Goal: Task Accomplishment & Management: Manage account settings

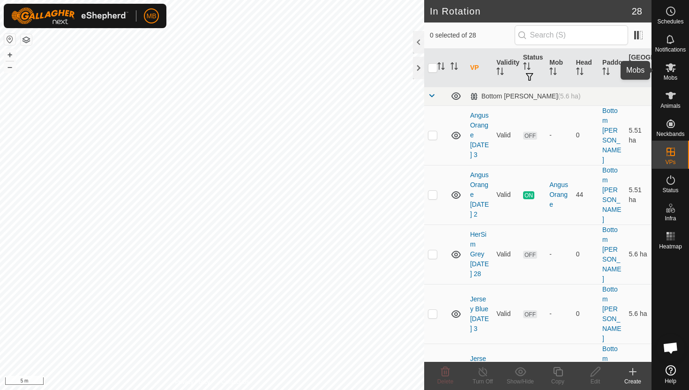
click at [674, 68] on icon at bounding box center [670, 67] width 11 height 11
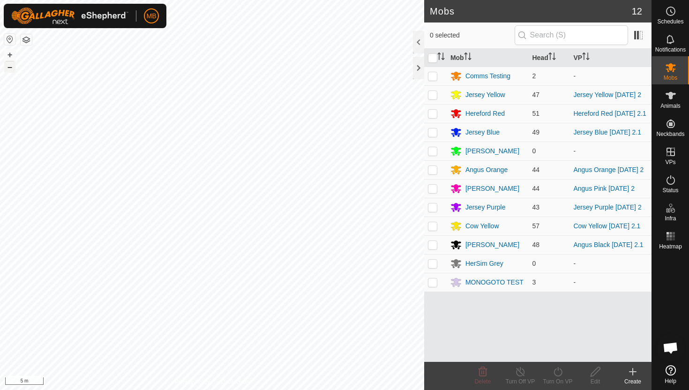
click at [10, 66] on button "–" at bounding box center [9, 66] width 11 height 11
click at [434, 113] on p-checkbox at bounding box center [432, 113] width 9 height 7
checkbox input "true"
click at [559, 370] on icon at bounding box center [558, 371] width 12 height 11
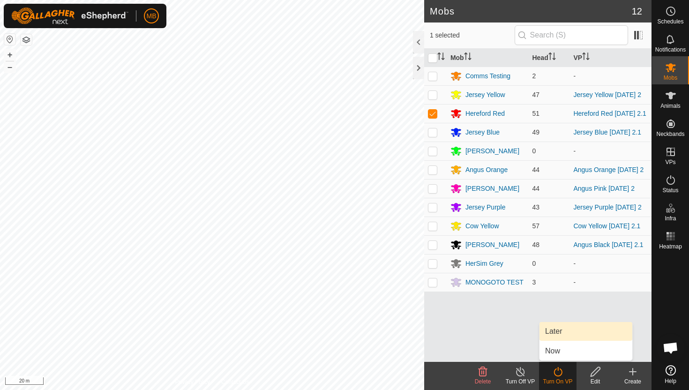
click at [564, 336] on link "Later" at bounding box center [585, 331] width 93 height 19
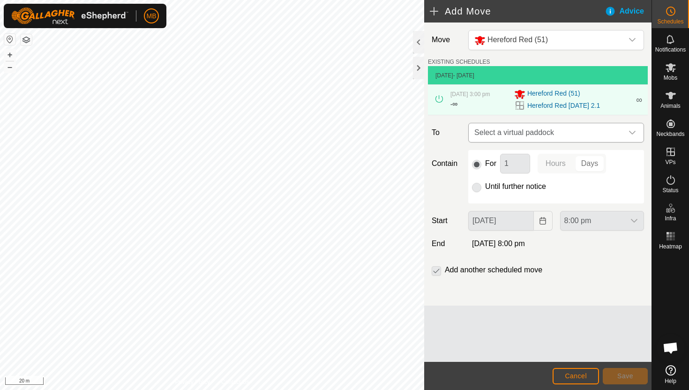
click at [633, 131] on icon "dropdown trigger" at bounding box center [631, 132] width 7 height 7
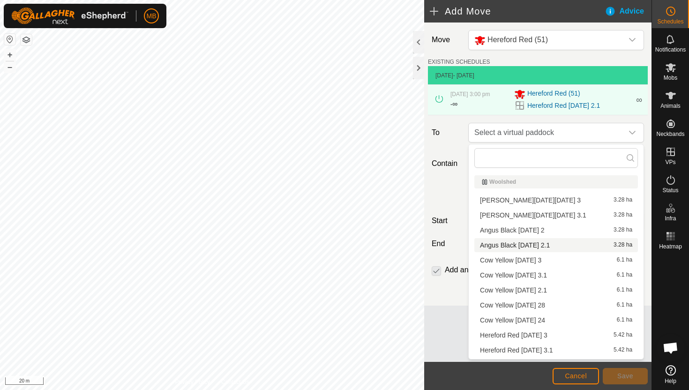
scroll to position [5, 0]
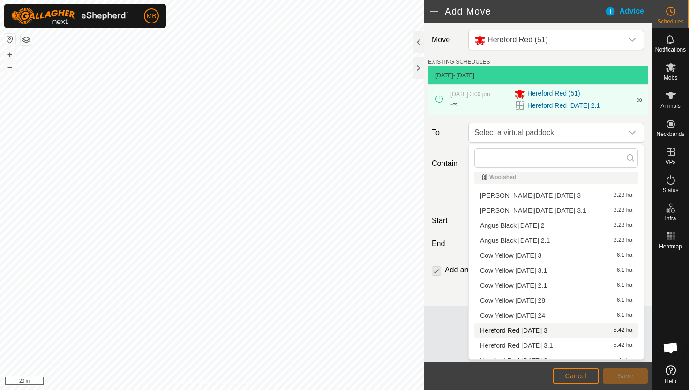
click at [536, 328] on li "Hereford Red Friday 3 5.42 ha" at bounding box center [555, 330] width 163 height 14
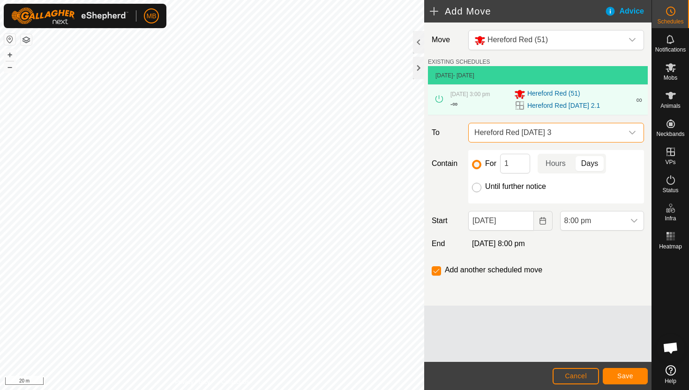
click at [478, 187] on input "Until further notice" at bounding box center [476, 187] width 9 height 9
radio input "true"
checkbox input "false"
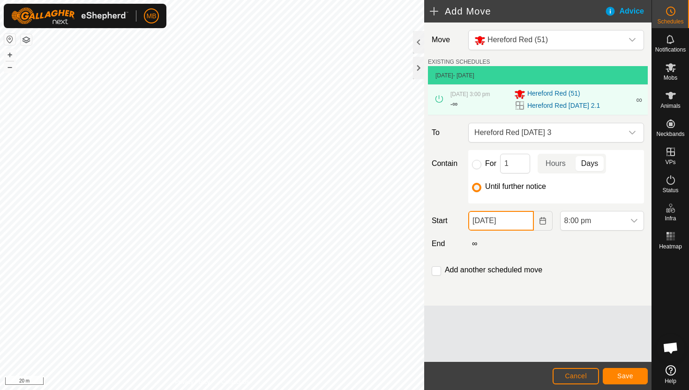
click at [524, 219] on input "02 Oct, 2025" at bounding box center [500, 221] width 65 height 20
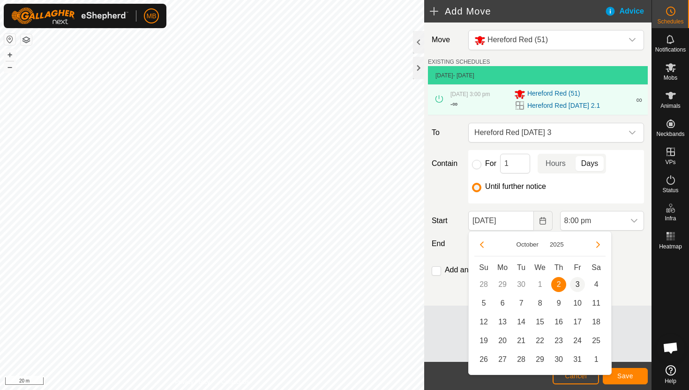
click at [575, 283] on span "3" at bounding box center [577, 284] width 15 height 15
type input "03 Oct, 2025"
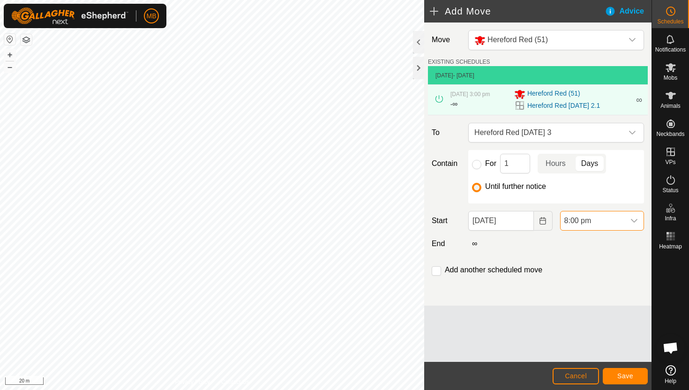
click at [617, 224] on span "8:00 pm" at bounding box center [592, 220] width 64 height 19
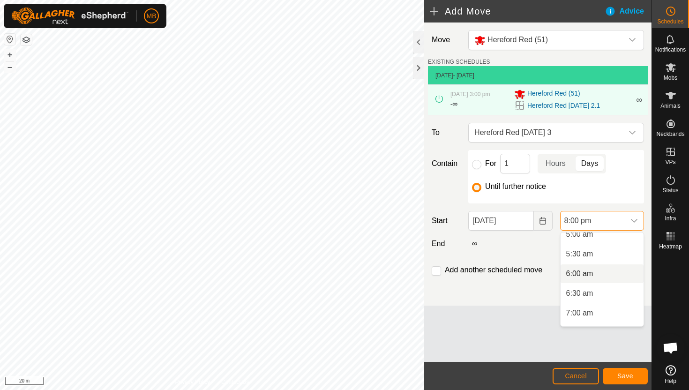
scroll to position [202, 0]
click at [609, 255] on li "5:30 am" at bounding box center [601, 255] width 83 height 19
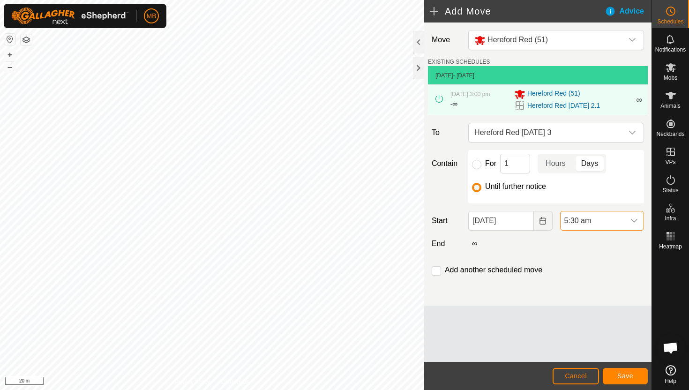
scroll to position [712, 0]
click at [437, 268] on input "checkbox" at bounding box center [435, 270] width 9 height 9
checkbox input "true"
click at [626, 373] on span "Save" at bounding box center [625, 375] width 16 height 7
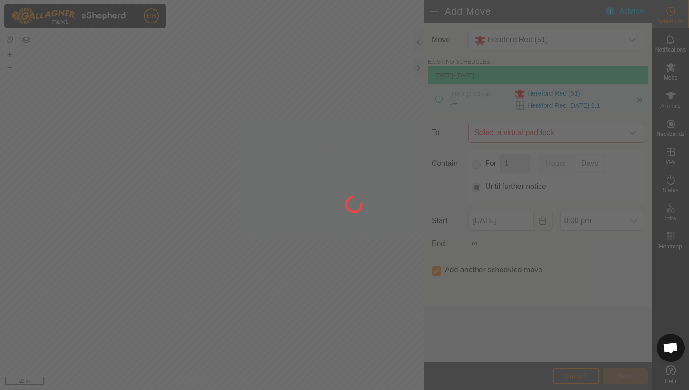
type input "03 Oct, 2025"
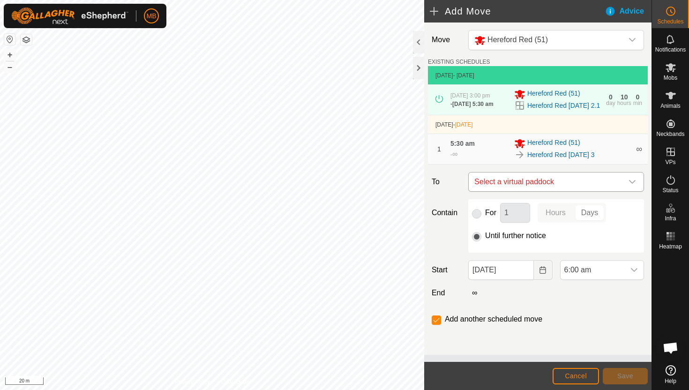
click at [631, 185] on icon "dropdown trigger" at bounding box center [631, 181] width 7 height 7
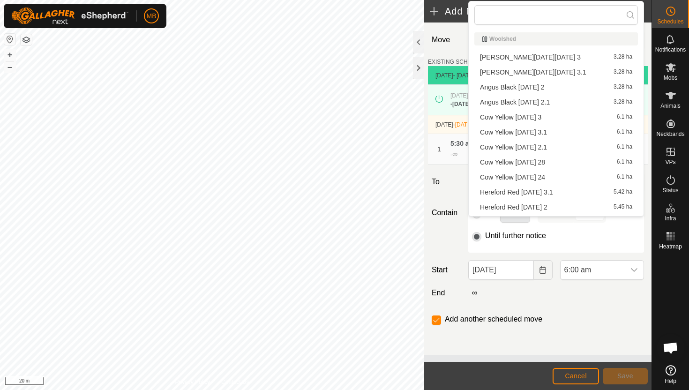
click at [554, 192] on li "Hereford Red Friday 3.1 5.42 ha" at bounding box center [555, 192] width 163 height 14
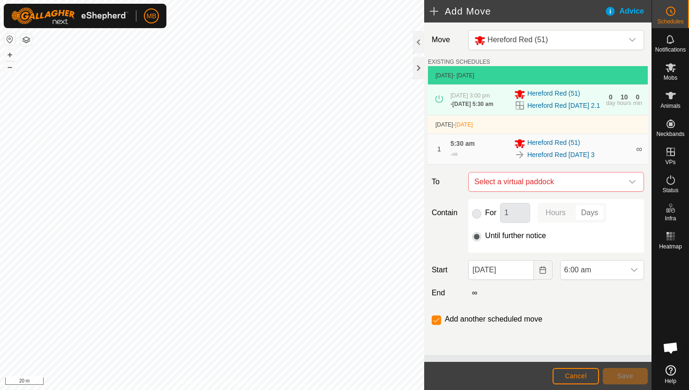
checkbox input "false"
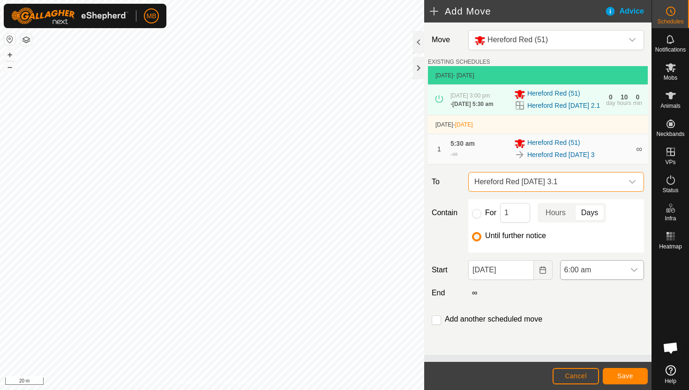
click at [620, 279] on span "6:00 am" at bounding box center [592, 269] width 64 height 19
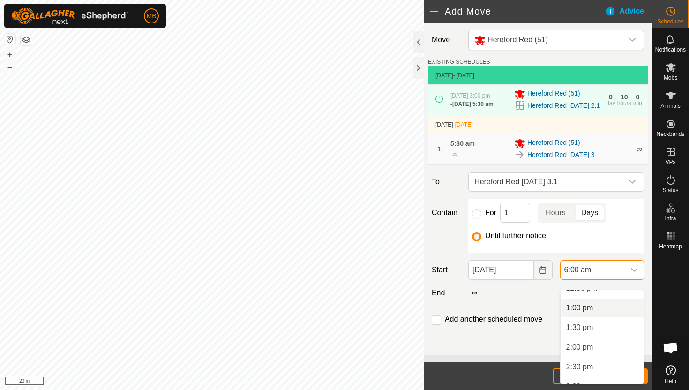
scroll to position [529, 0]
click at [599, 361] on li "3:00 pm" at bounding box center [601, 360] width 83 height 19
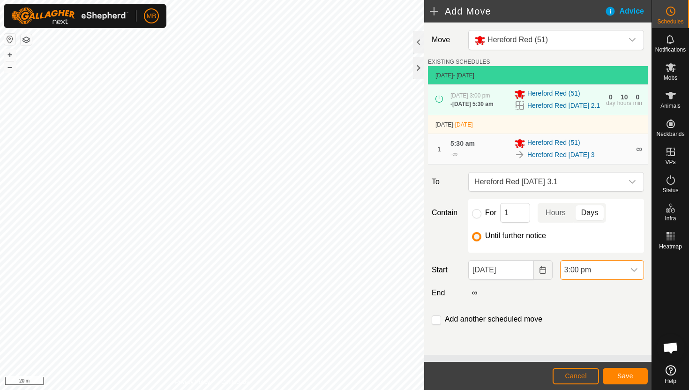
scroll to position [236, 0]
click at [627, 377] on span "Save" at bounding box center [625, 375] width 16 height 7
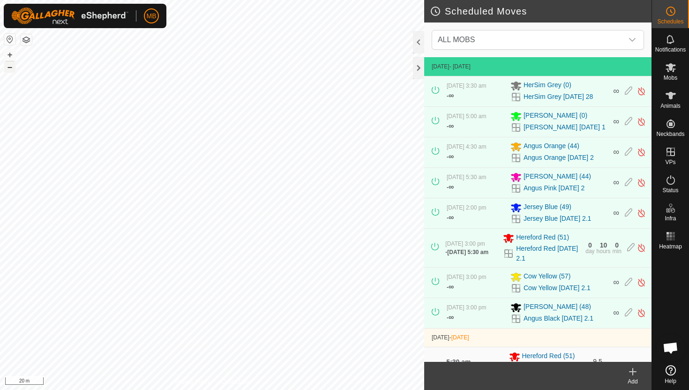
click at [13, 71] on button "–" at bounding box center [9, 66] width 11 height 11
click at [669, 67] on icon at bounding box center [670, 67] width 10 height 9
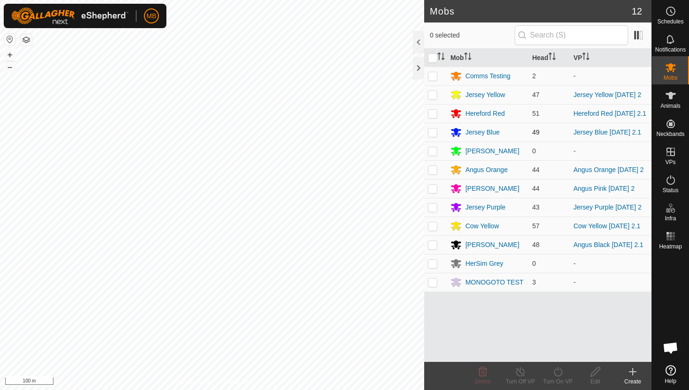
click at [433, 134] on p-checkbox at bounding box center [432, 131] width 9 height 7
checkbox input "true"
click at [558, 369] on icon at bounding box center [558, 371] width 12 height 11
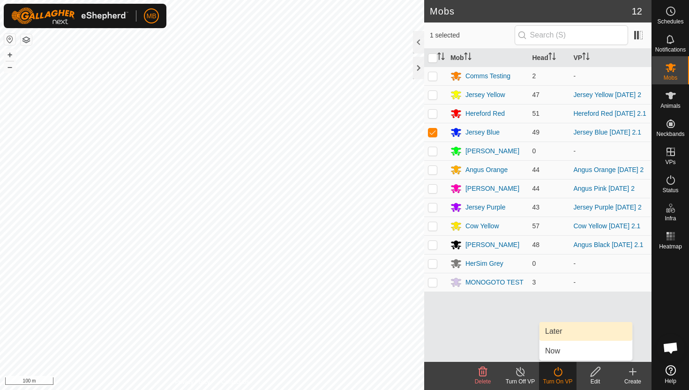
click at [566, 333] on link "Later" at bounding box center [585, 331] width 93 height 19
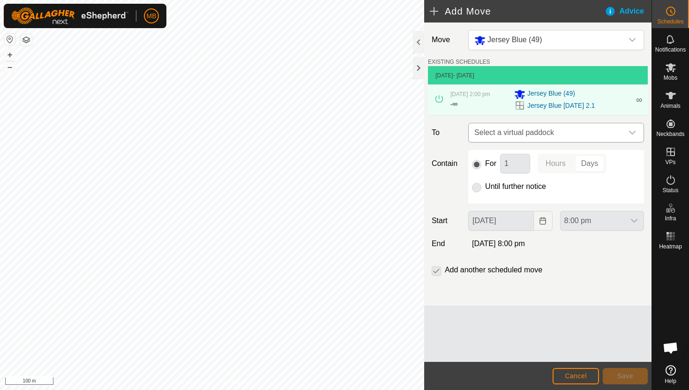
click at [632, 132] on icon "dropdown trigger" at bounding box center [631, 132] width 7 height 7
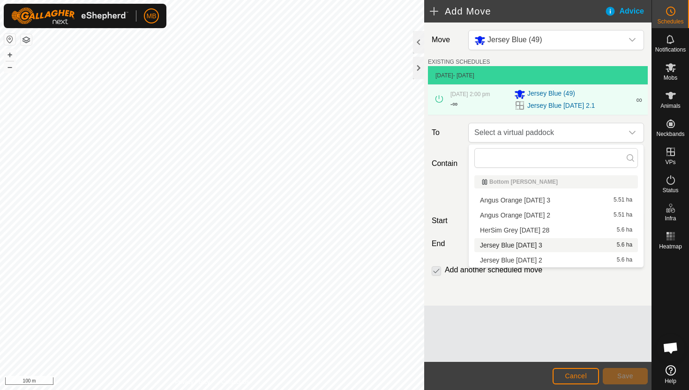
click at [542, 245] on li "Jersey Blue Friday 3 5.6 ha" at bounding box center [555, 245] width 163 height 14
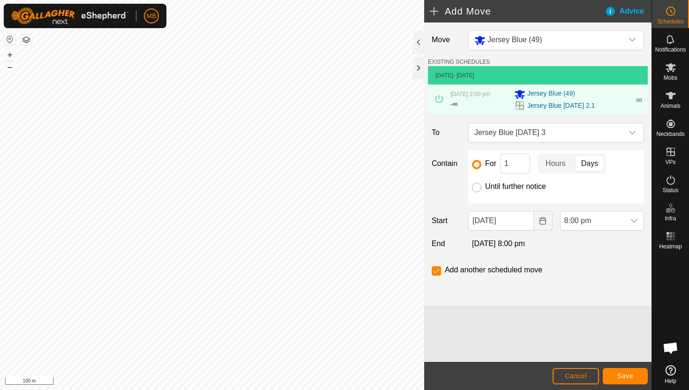
click at [476, 187] on input "Until further notice" at bounding box center [476, 187] width 9 height 9
radio input "true"
checkbox input "false"
click at [526, 223] on input "02 Oct, 2025" at bounding box center [500, 221] width 65 height 20
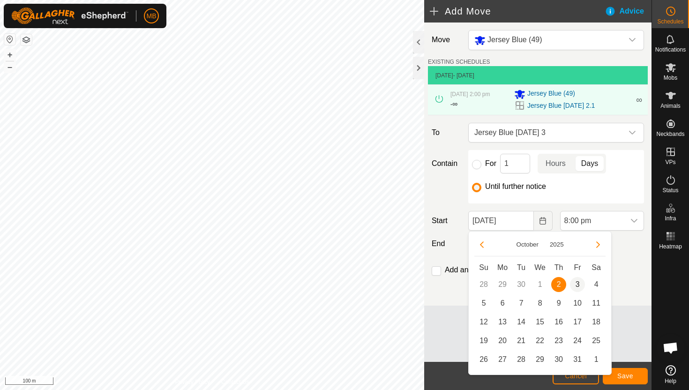
click at [577, 285] on span "3" at bounding box center [577, 284] width 15 height 15
type input "03 Oct, 2025"
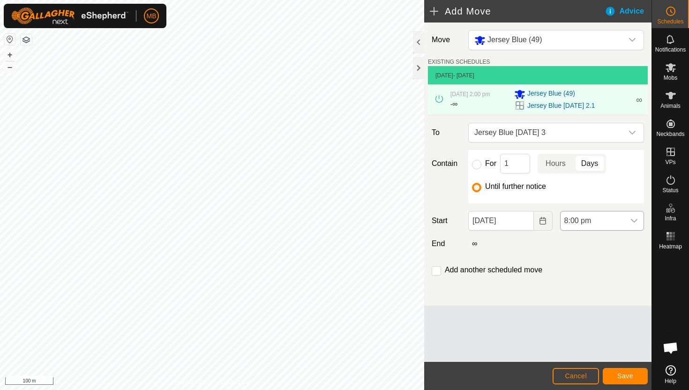
click at [610, 221] on span "8:00 pm" at bounding box center [592, 220] width 64 height 19
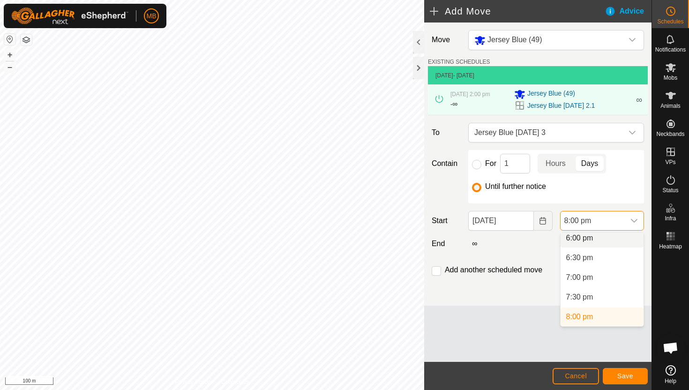
scroll to position [708, 0]
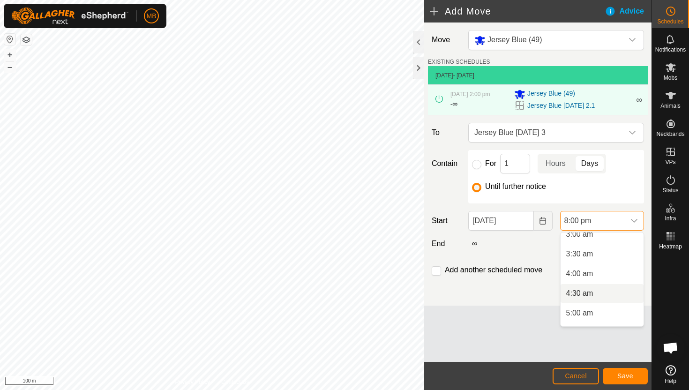
click at [596, 294] on li "4:30 am" at bounding box center [601, 293] width 83 height 19
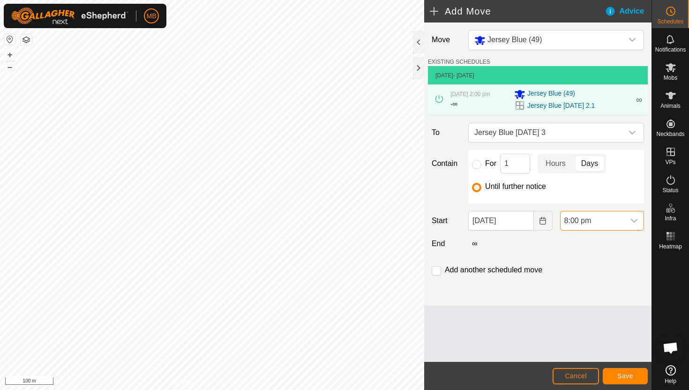
scroll to position [712, 0]
click at [627, 374] on span "Save" at bounding box center [625, 375] width 16 height 7
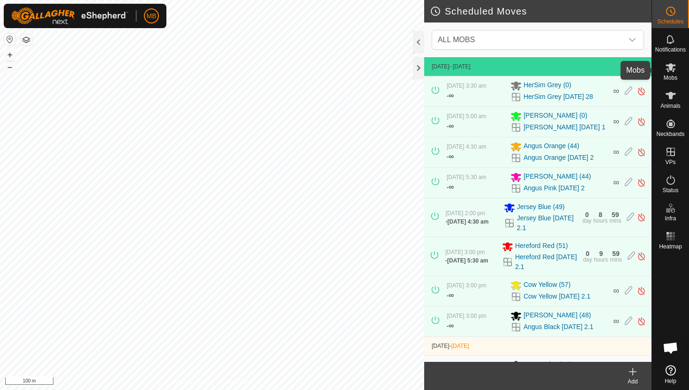
click at [670, 69] on icon at bounding box center [670, 67] width 10 height 9
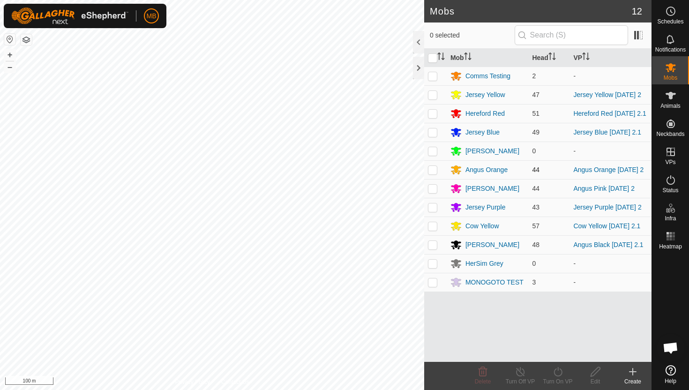
click at [431, 172] on p-checkbox at bounding box center [432, 169] width 9 height 7
checkbox input "true"
click at [558, 370] on icon at bounding box center [558, 371] width 12 height 11
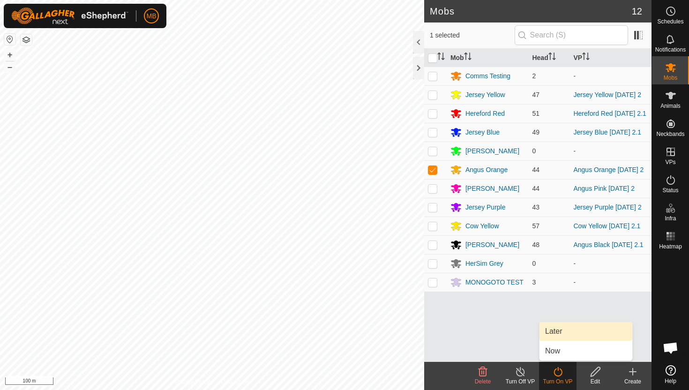
click at [567, 332] on link "Later" at bounding box center [585, 331] width 93 height 19
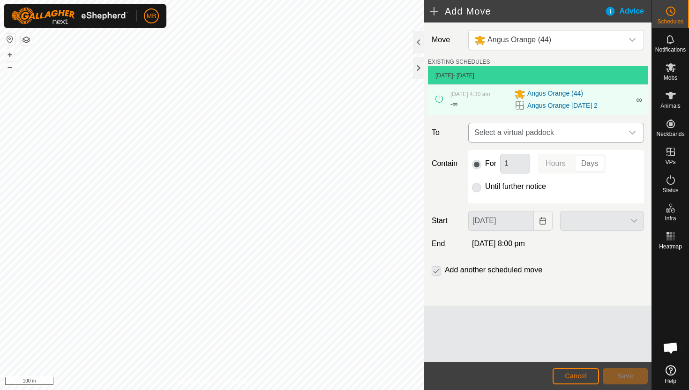
click at [631, 134] on icon "dropdown trigger" at bounding box center [631, 132] width 7 height 7
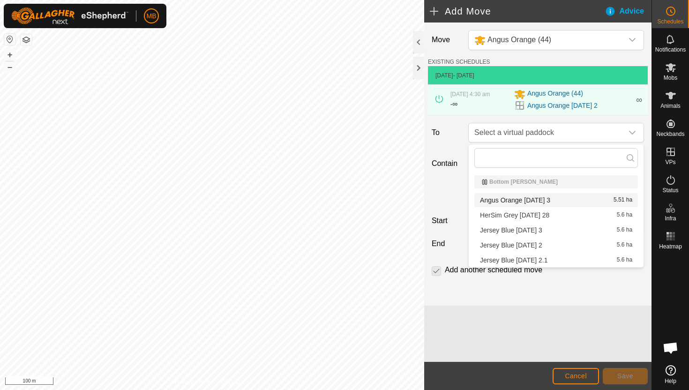
click at [547, 203] on li "Angus Orange Friday 3 5.51 ha" at bounding box center [555, 200] width 163 height 14
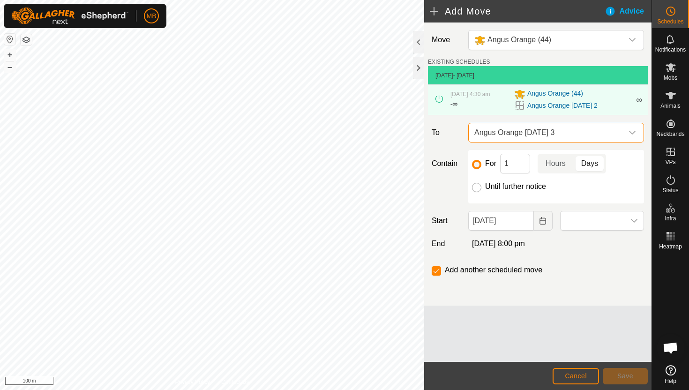
click at [478, 188] on input "Until further notice" at bounding box center [476, 187] width 9 height 9
radio input "true"
checkbox input "false"
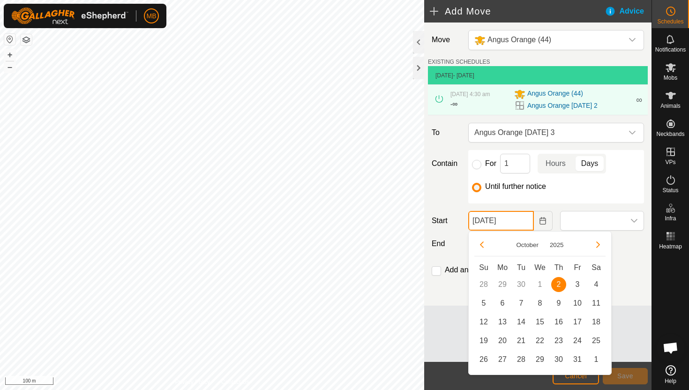
click at [524, 223] on input "02 Oct, 2025" at bounding box center [500, 221] width 65 height 20
click at [574, 286] on span "3" at bounding box center [577, 284] width 15 height 15
type input "03 Oct, 2025"
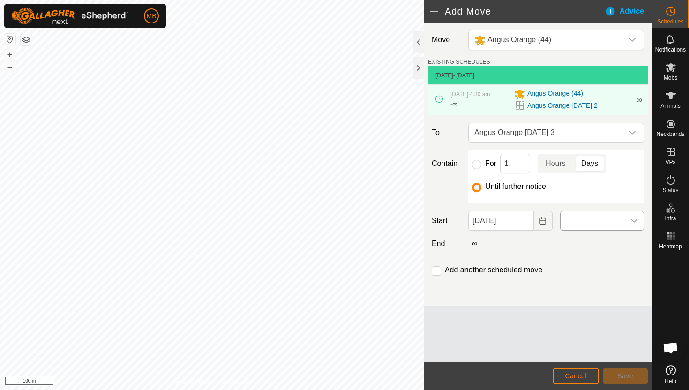
click at [627, 223] on div "dropdown trigger" at bounding box center [633, 220] width 19 height 19
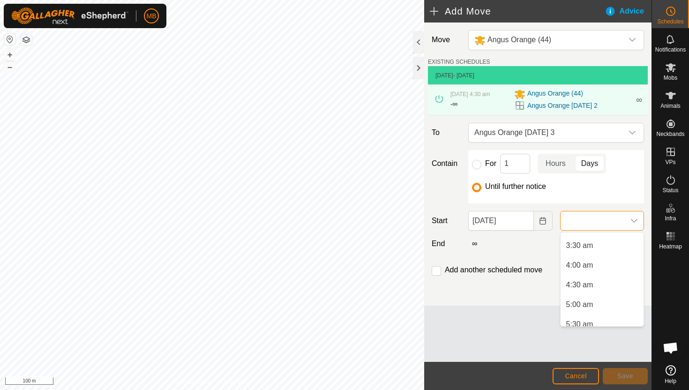
scroll to position [136, 0]
click at [596, 284] on li "4:30 am" at bounding box center [601, 282] width 83 height 19
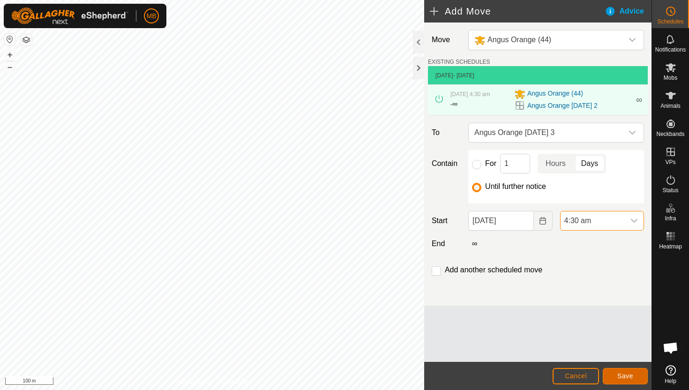
click at [616, 371] on button "Save" at bounding box center [624, 376] width 45 height 16
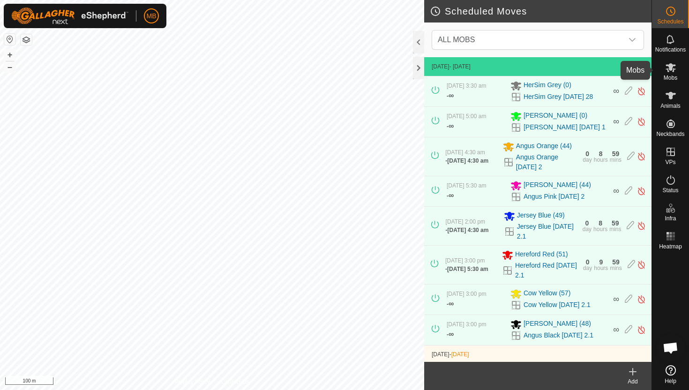
click at [670, 70] on icon at bounding box center [670, 67] width 10 height 9
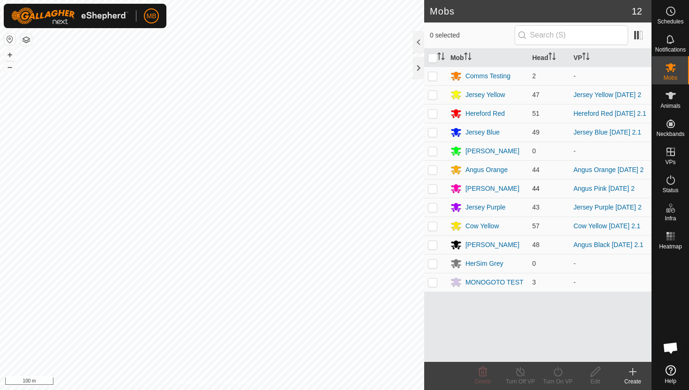
click at [431, 192] on p-checkbox at bounding box center [432, 188] width 9 height 7
checkbox input "true"
click at [556, 371] on icon at bounding box center [558, 371] width 12 height 11
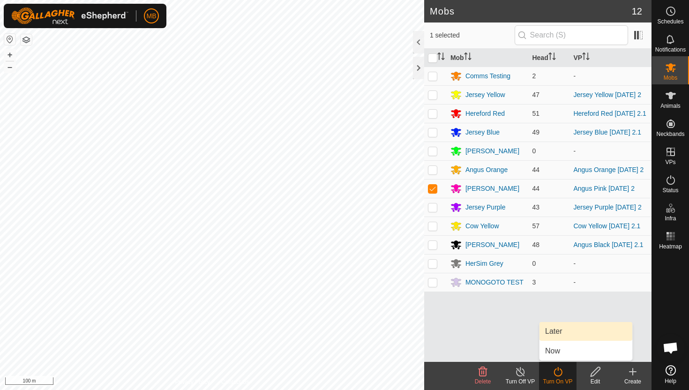
click at [566, 333] on link "Later" at bounding box center [585, 331] width 93 height 19
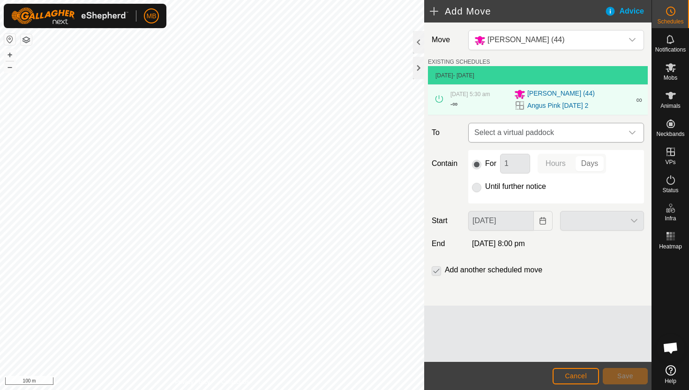
click at [628, 131] on icon "dropdown trigger" at bounding box center [631, 132] width 7 height 7
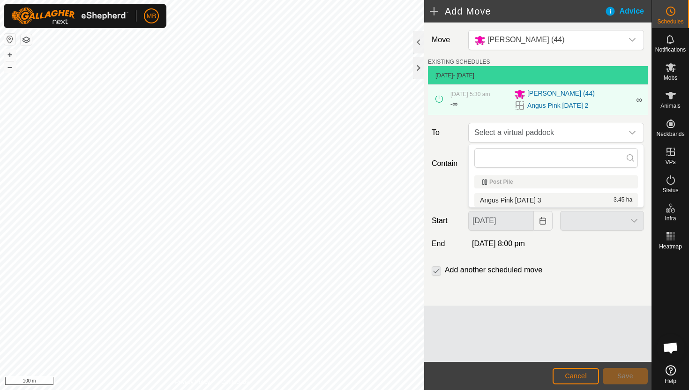
click at [531, 198] on li "Angus Pink Friday 3 3.45 ha" at bounding box center [555, 200] width 163 height 14
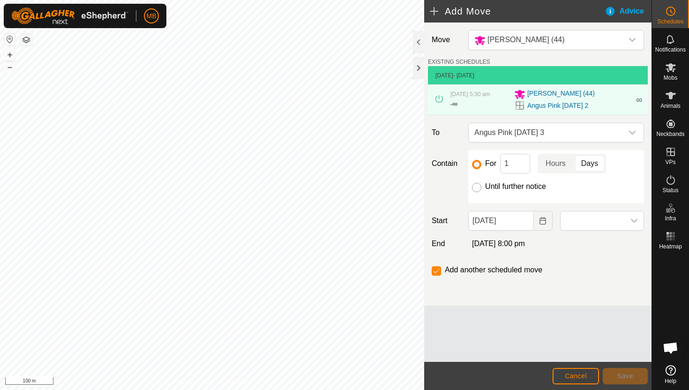
click at [477, 185] on input "Until further notice" at bounding box center [476, 187] width 9 height 9
radio input "true"
checkbox input "false"
click at [525, 223] on input "02 Oct, 2025" at bounding box center [500, 221] width 65 height 20
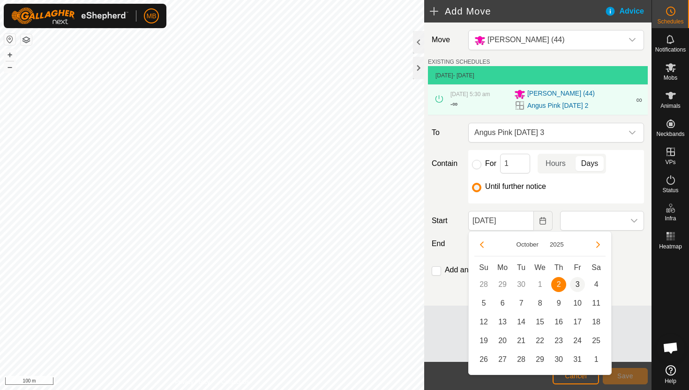
click at [577, 286] on span "3" at bounding box center [577, 284] width 15 height 15
type input "03 Oct, 2025"
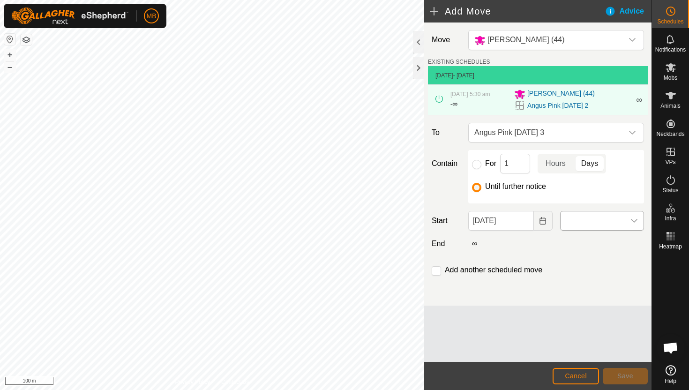
click at [617, 223] on span at bounding box center [592, 220] width 64 height 19
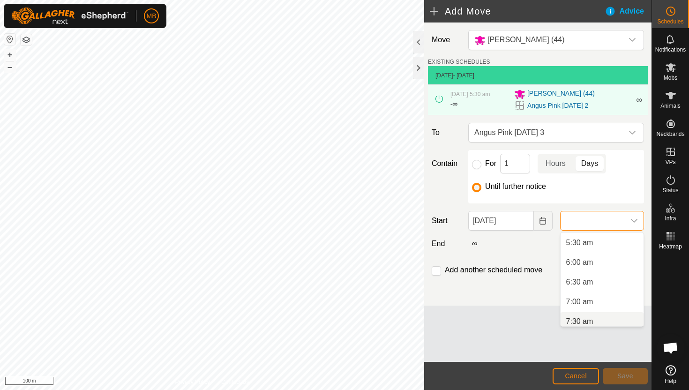
scroll to position [161, 0]
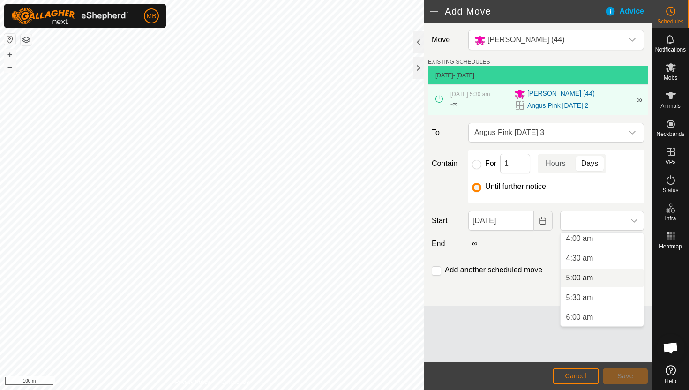
click at [601, 280] on li "5:00 am" at bounding box center [601, 277] width 83 height 19
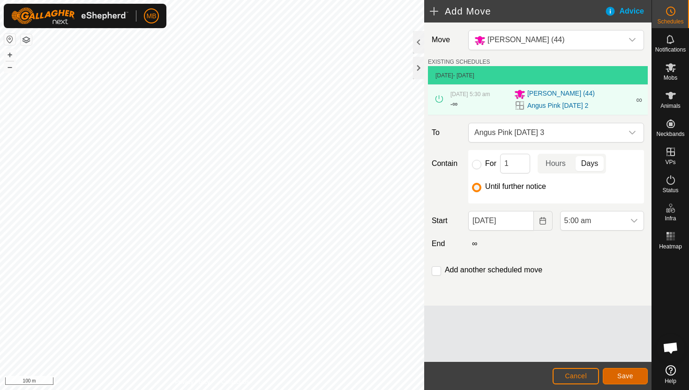
click at [627, 374] on span "Save" at bounding box center [625, 375] width 16 height 7
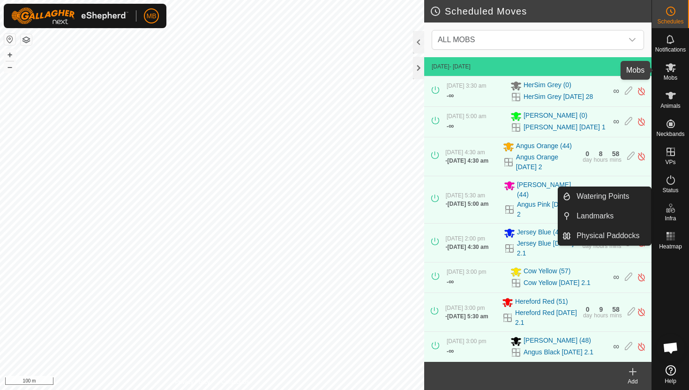
click at [672, 72] on icon at bounding box center [670, 67] width 11 height 11
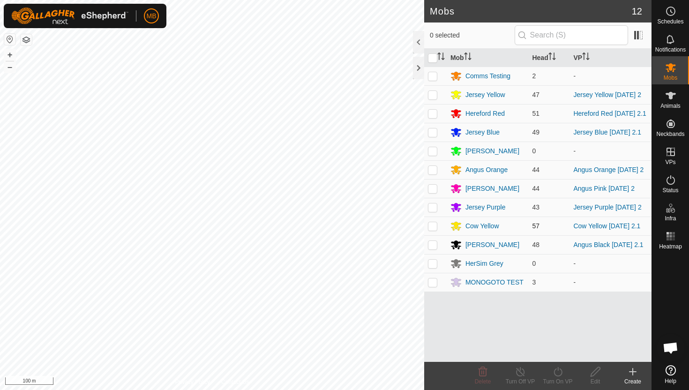
click at [432, 230] on p-checkbox at bounding box center [432, 225] width 9 height 7
checkbox input "true"
click at [558, 370] on icon at bounding box center [558, 371] width 12 height 11
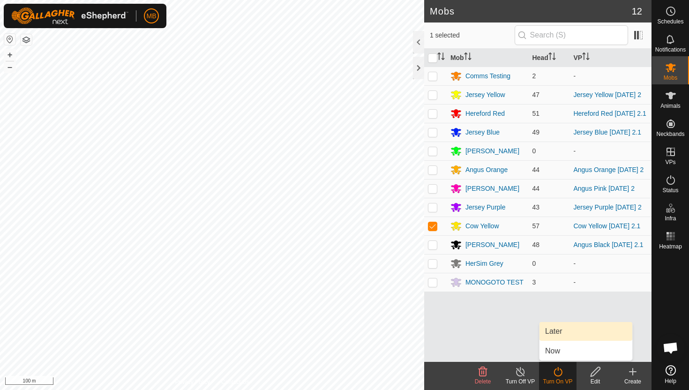
click at [567, 336] on link "Later" at bounding box center [585, 331] width 93 height 19
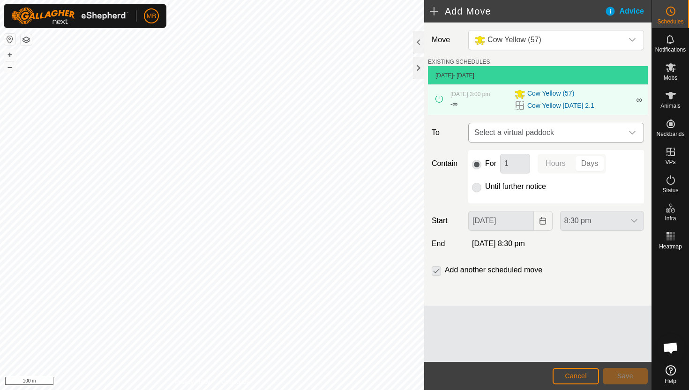
click at [634, 133] on icon "dropdown trigger" at bounding box center [631, 132] width 7 height 7
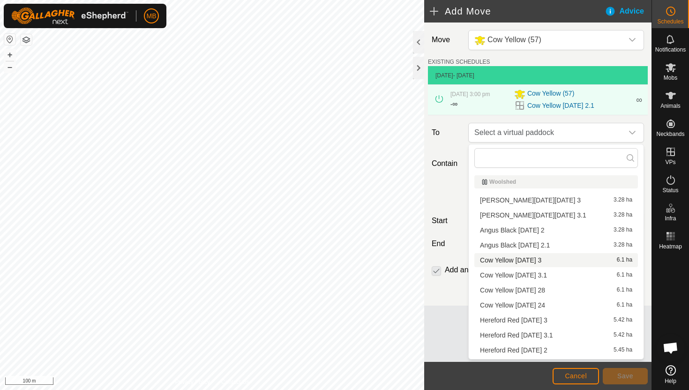
click at [536, 261] on li "Cow Yellow Friday 3 6.1 ha" at bounding box center [555, 260] width 163 height 14
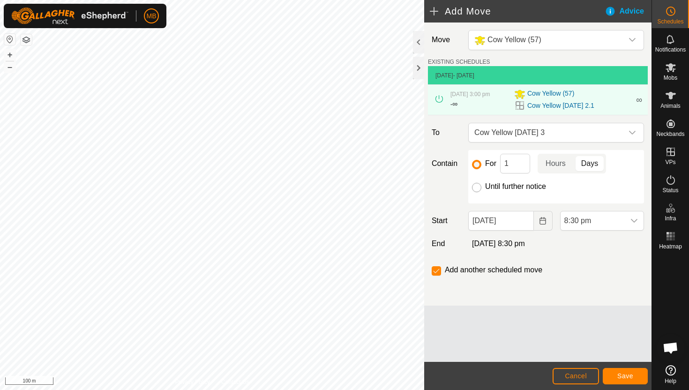
click at [478, 187] on input "Until further notice" at bounding box center [476, 187] width 9 height 9
radio input "true"
checkbox input "false"
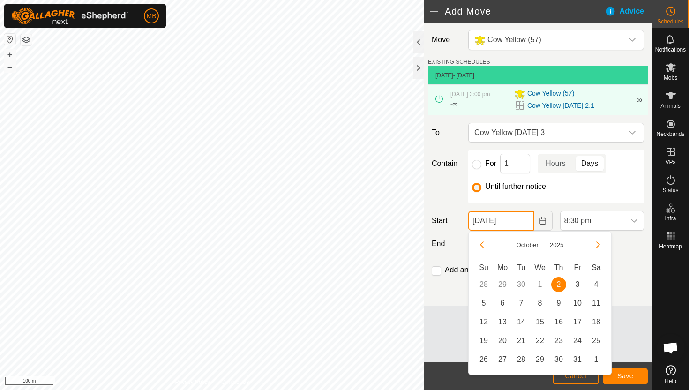
click at [522, 225] on input "02 Oct, 2025" at bounding box center [500, 221] width 65 height 20
click at [578, 284] on span "3" at bounding box center [577, 284] width 15 height 15
type input "03 Oct, 2025"
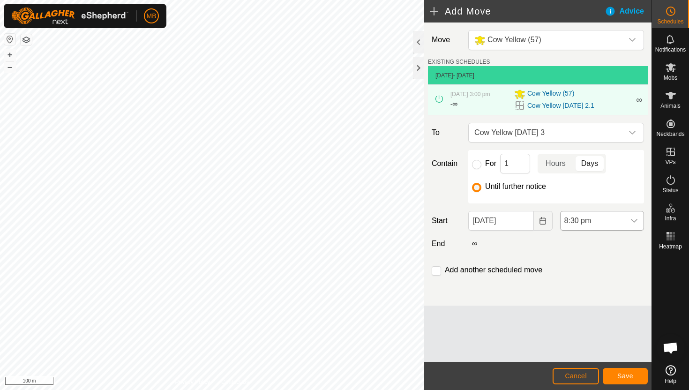
click at [610, 220] on span "8:30 pm" at bounding box center [592, 220] width 64 height 19
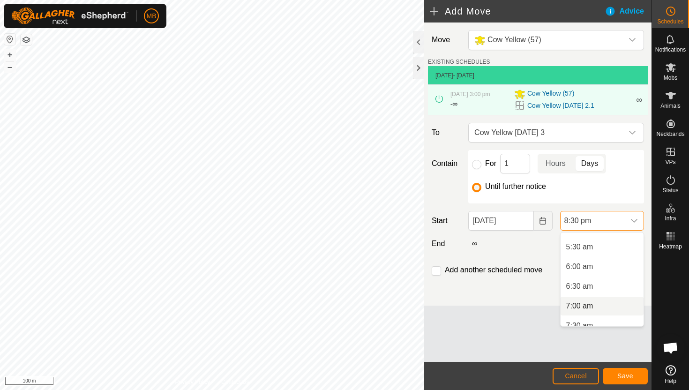
scroll to position [211, 0]
click at [613, 250] on li "5:30 am" at bounding box center [601, 247] width 83 height 19
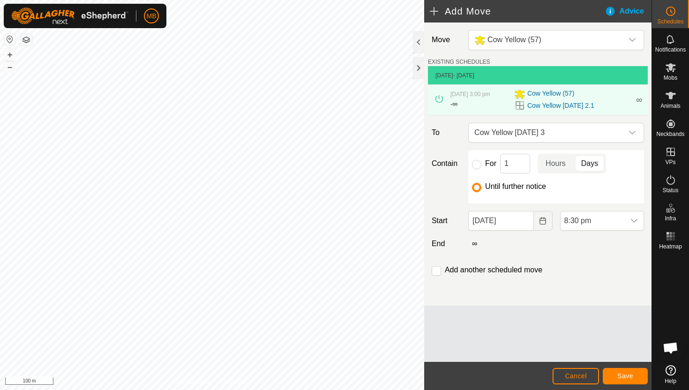
scroll to position [732, 0]
click at [438, 270] on input "checkbox" at bounding box center [435, 270] width 9 height 9
checkbox input "true"
click at [630, 376] on span "Save" at bounding box center [625, 375] width 16 height 7
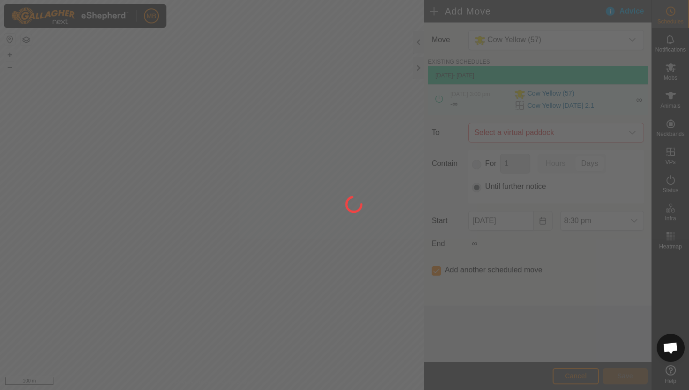
type input "03 Oct, 2025"
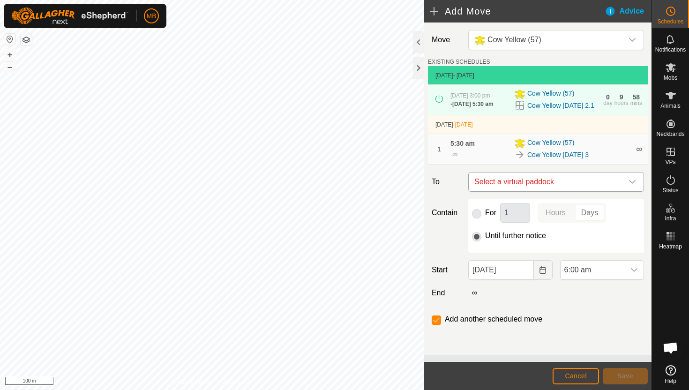
click at [633, 185] on icon "dropdown trigger" at bounding box center [631, 181] width 7 height 7
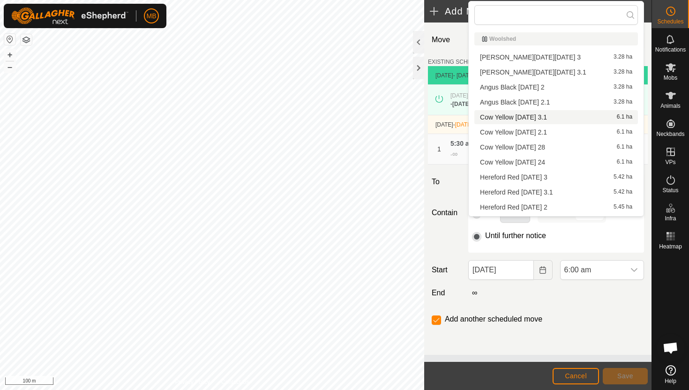
click at [545, 117] on li "Cow Yellow Friday 3.1 6.1 ha" at bounding box center [555, 117] width 163 height 14
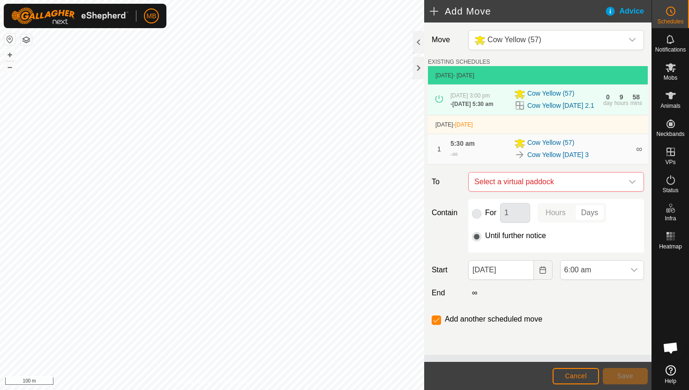
checkbox input "false"
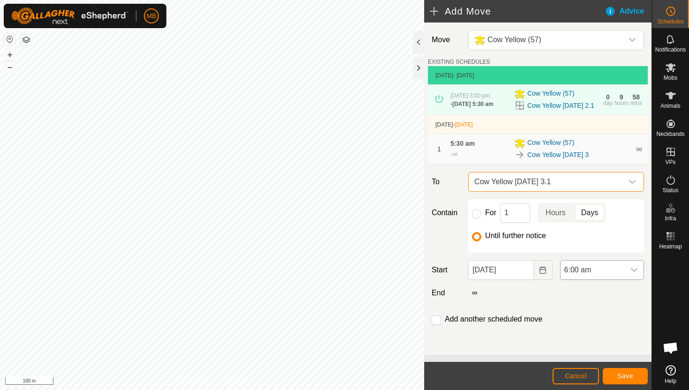
click at [603, 279] on span "6:00 am" at bounding box center [592, 269] width 64 height 19
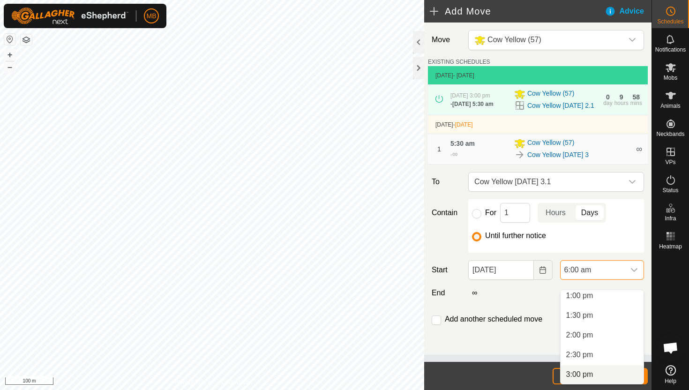
click at [600, 376] on li "3:00 pm" at bounding box center [601, 374] width 83 height 19
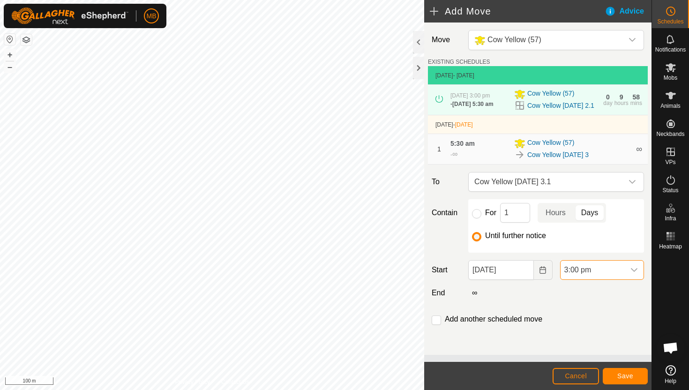
scroll to position [236, 0]
click at [630, 374] on span "Save" at bounding box center [625, 375] width 16 height 7
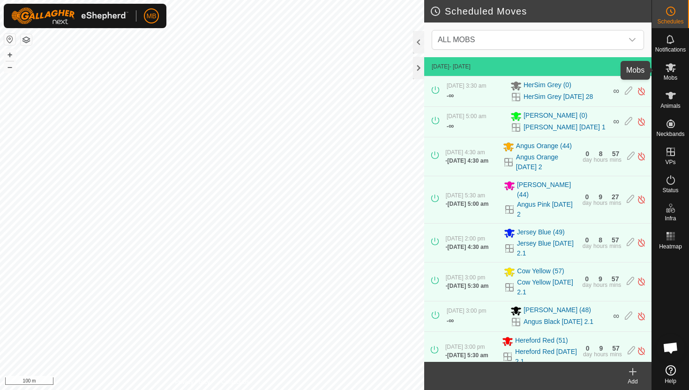
click at [669, 69] on icon at bounding box center [670, 67] width 10 height 9
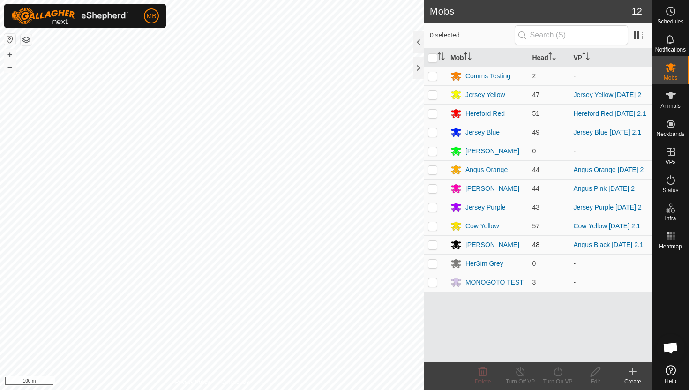
click at [432, 248] on p-checkbox at bounding box center [432, 244] width 9 height 7
checkbox input "true"
click at [556, 372] on icon at bounding box center [558, 371] width 12 height 11
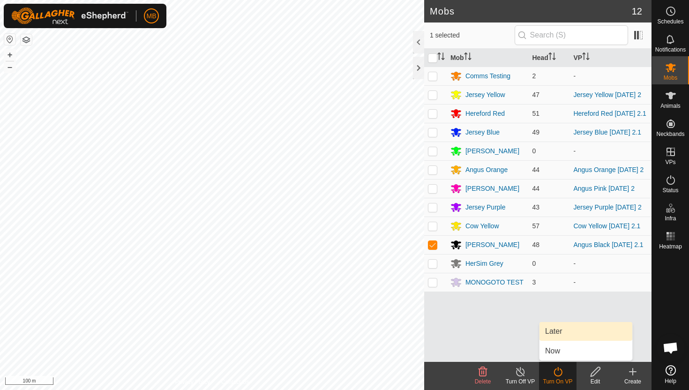
click at [564, 332] on link "Later" at bounding box center [585, 331] width 93 height 19
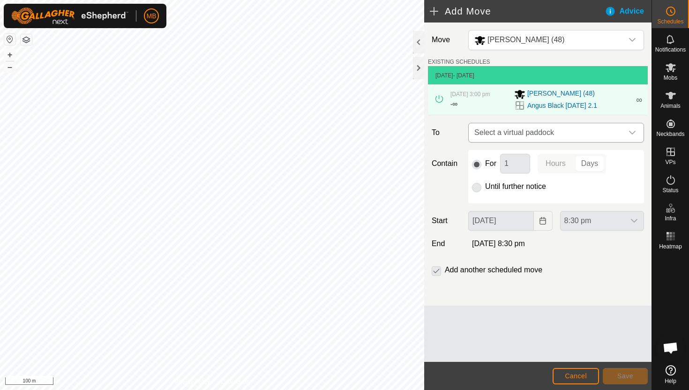
click at [632, 131] on icon "dropdown trigger" at bounding box center [631, 132] width 7 height 7
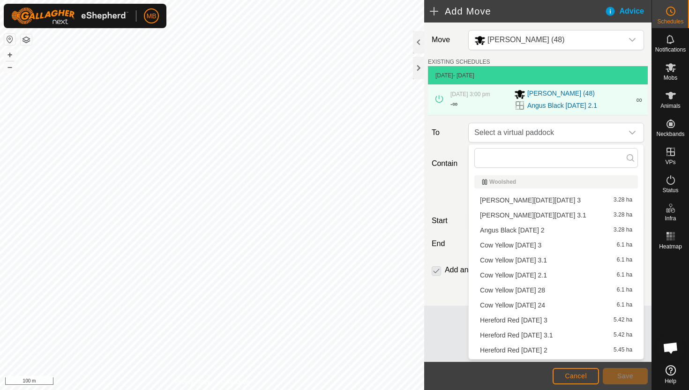
click at [552, 197] on li "Angus Black Friday 3 3.28 ha" at bounding box center [555, 200] width 163 height 14
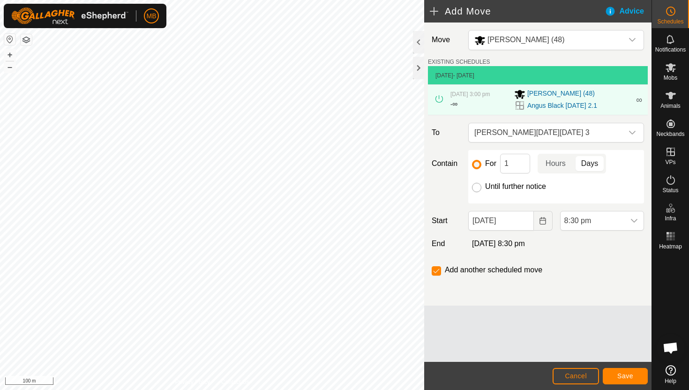
click at [477, 187] on input "Until further notice" at bounding box center [476, 187] width 9 height 9
radio input "true"
checkbox input "false"
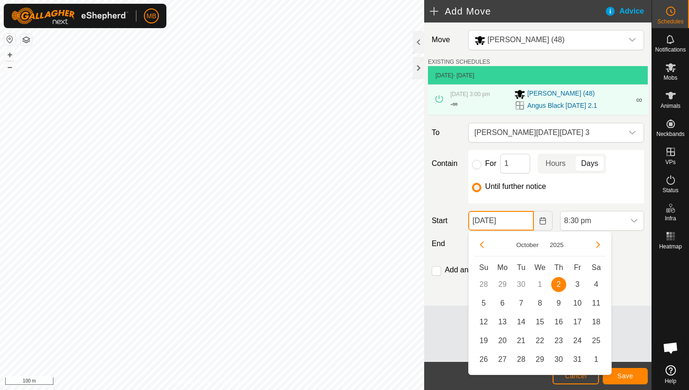
click at [525, 221] on input "02 Oct, 2025" at bounding box center [500, 221] width 65 height 20
click at [578, 284] on span "3" at bounding box center [577, 284] width 15 height 15
type input "03 Oct, 2025"
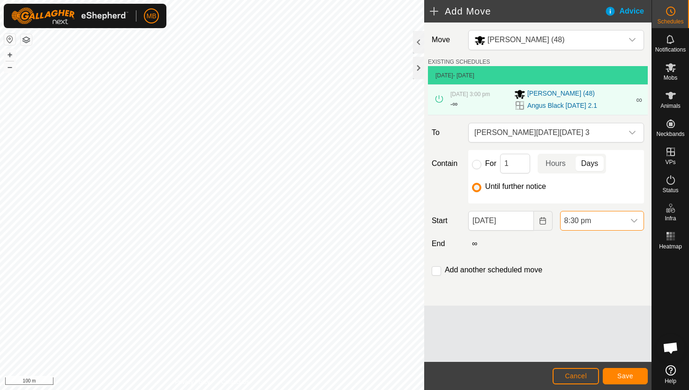
click at [603, 224] on span "8:30 pm" at bounding box center [592, 220] width 64 height 19
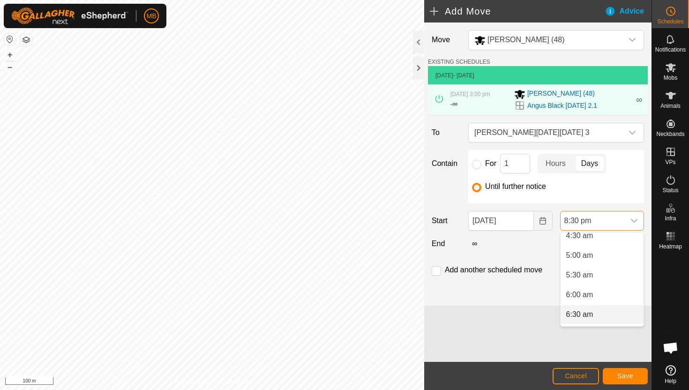
scroll to position [179, 0]
click at [607, 263] on li "5:00 am" at bounding box center [601, 259] width 83 height 19
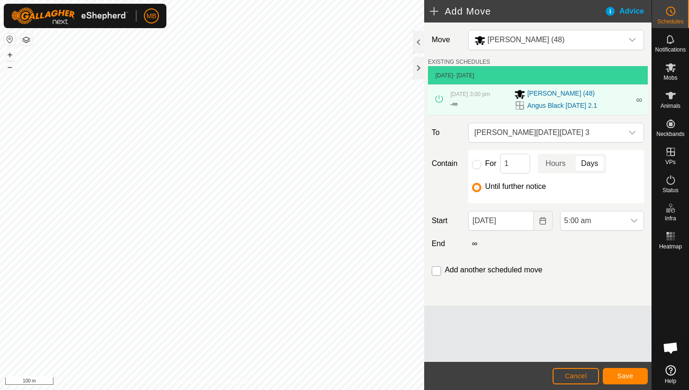
click at [437, 269] on input "checkbox" at bounding box center [435, 270] width 9 height 9
checkbox input "true"
click at [637, 375] on button "Save" at bounding box center [624, 376] width 45 height 16
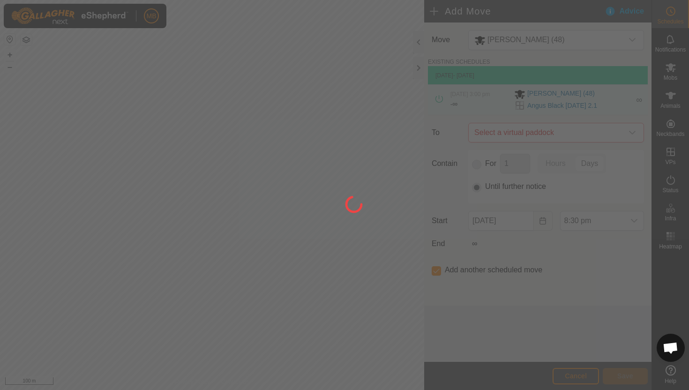
type input "03 Oct, 2025"
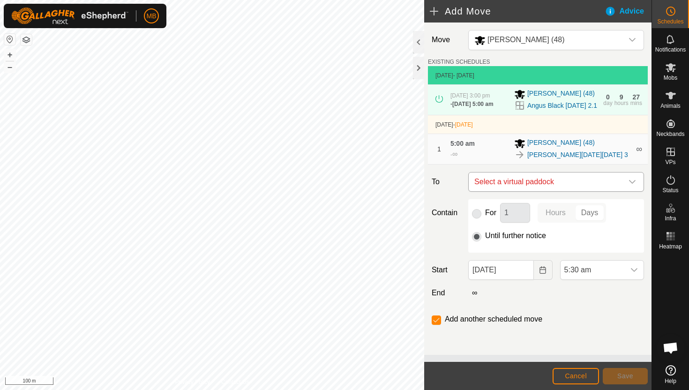
click at [632, 185] on icon "dropdown trigger" at bounding box center [631, 181] width 7 height 7
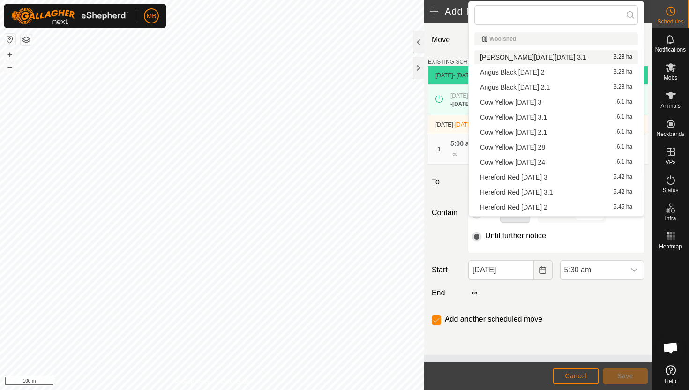
click at [548, 55] on li "Angus Black Friday 3.1 3.28 ha" at bounding box center [555, 57] width 163 height 14
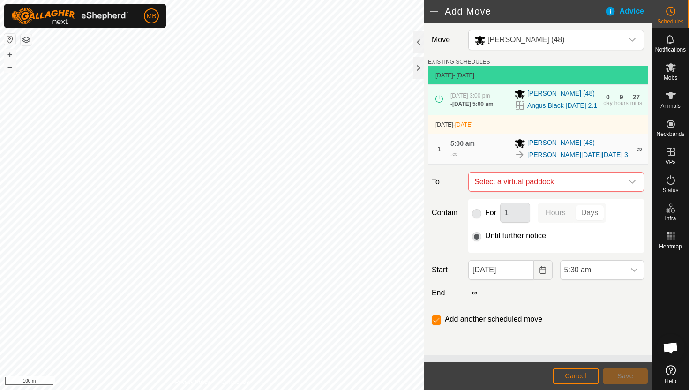
checkbox input "false"
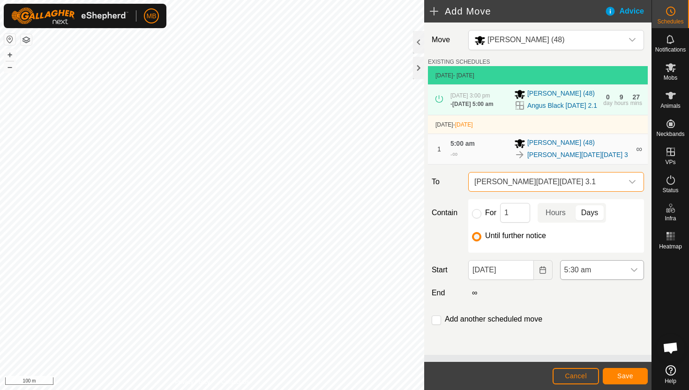
click at [618, 279] on span "5:30 am" at bounding box center [592, 269] width 64 height 19
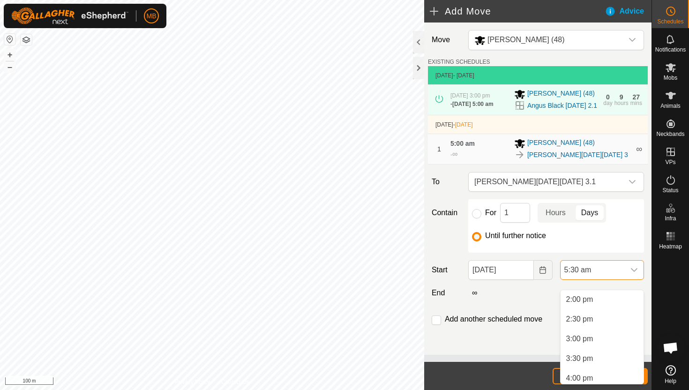
scroll to position [569, 0]
click at [611, 320] on li "3:00 pm" at bounding box center [601, 320] width 83 height 19
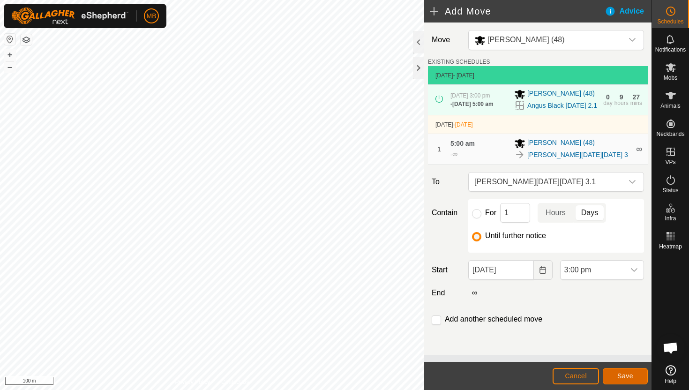
click at [630, 376] on span "Save" at bounding box center [625, 375] width 16 height 7
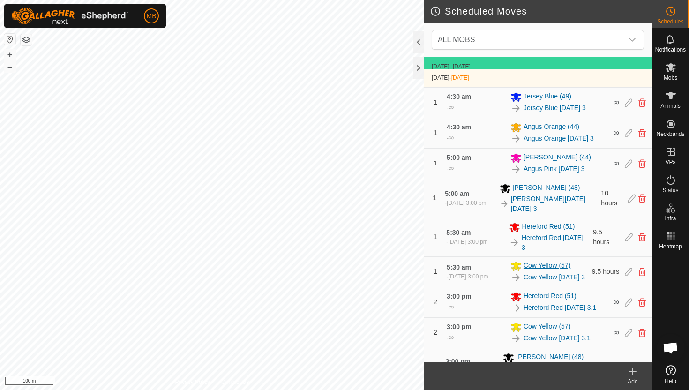
scroll to position [324, 0]
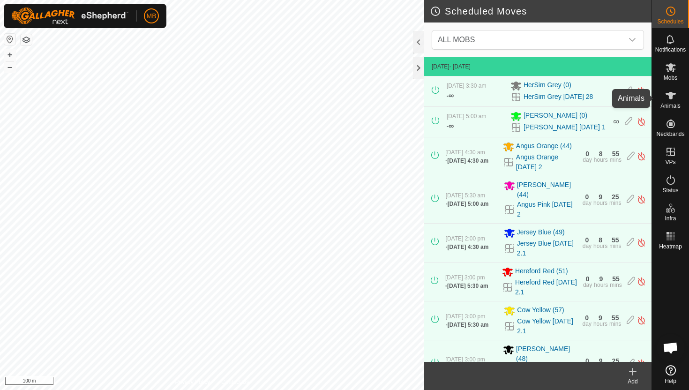
click at [670, 94] on icon at bounding box center [670, 95] width 10 height 7
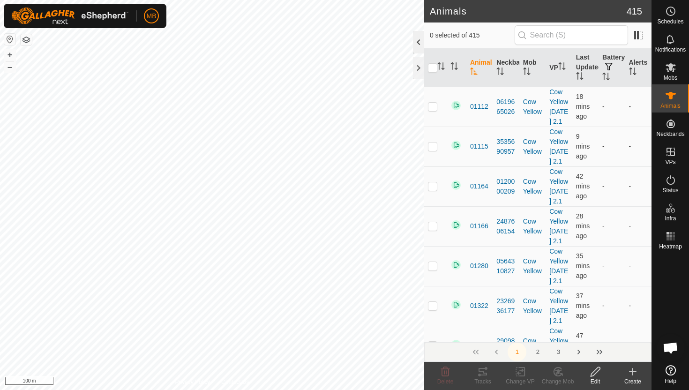
click at [418, 42] on div at bounding box center [418, 42] width 11 height 22
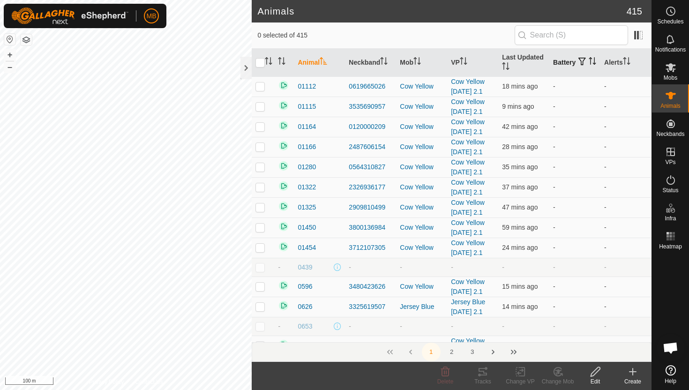
click at [589, 59] on icon "Activate to sort" at bounding box center [590, 58] width 3 height 2
click at [589, 64] on icon "Activate to sort" at bounding box center [592, 60] width 7 height 7
